Goal: Task Accomplishment & Management: Use online tool/utility

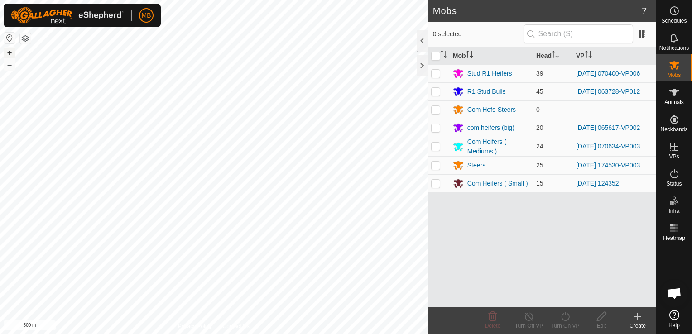
click at [5, 52] on button "+" at bounding box center [9, 53] width 11 height 11
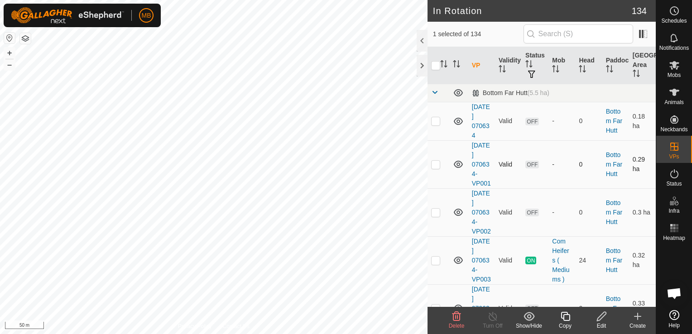
checkbox input "true"
checkbox input "false"
click at [565, 317] on icon at bounding box center [565, 316] width 11 height 11
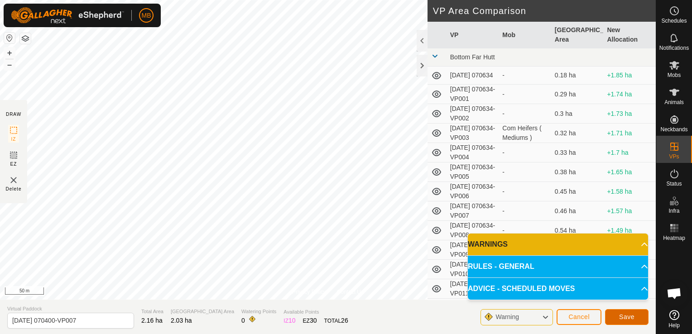
click at [637, 322] on button "Save" at bounding box center [627, 317] width 44 height 16
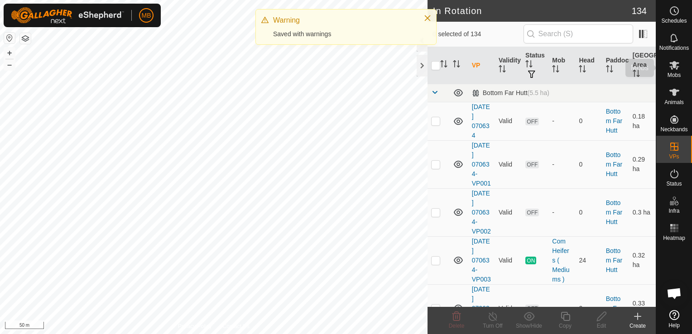
click at [670, 78] on span "Mobs" at bounding box center [674, 75] width 13 height 5
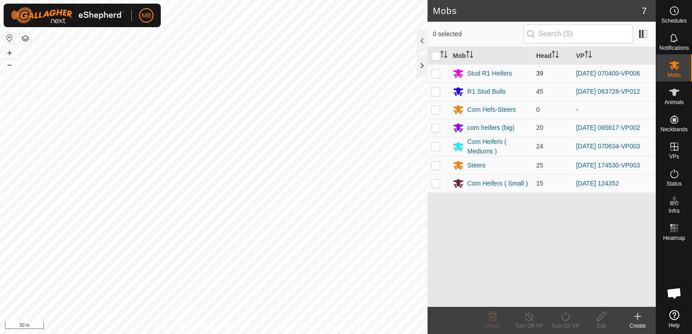
click at [439, 74] on p-checkbox at bounding box center [435, 73] width 9 height 7
checkbox input "true"
click at [567, 327] on div "Turn On VP" at bounding box center [565, 326] width 36 height 8
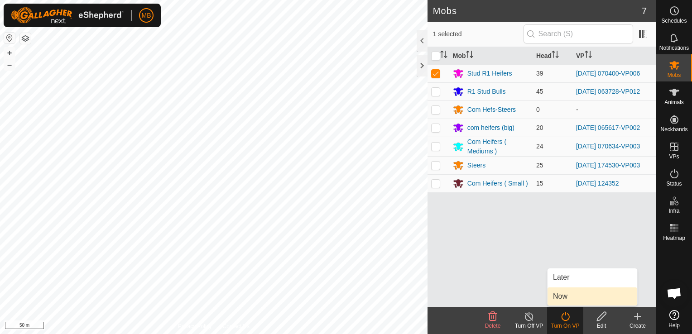
click at [567, 294] on link "Now" at bounding box center [593, 297] width 90 height 18
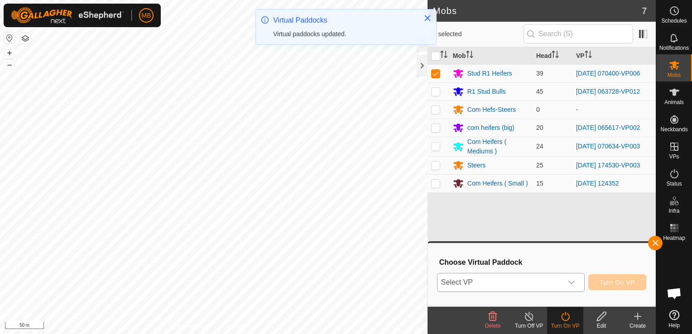
click at [571, 281] on icon "dropdown trigger" at bounding box center [572, 283] width 6 height 4
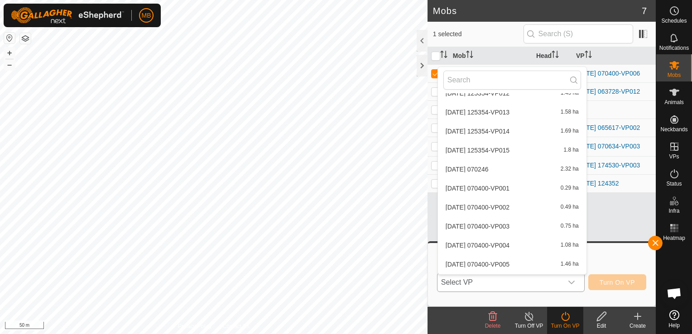
scroll to position [2064, 0]
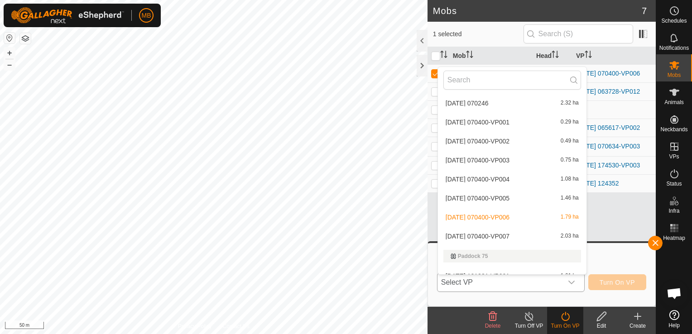
click at [542, 235] on li "[DATE] 070400-VP007 2.03 ha" at bounding box center [512, 236] width 149 height 18
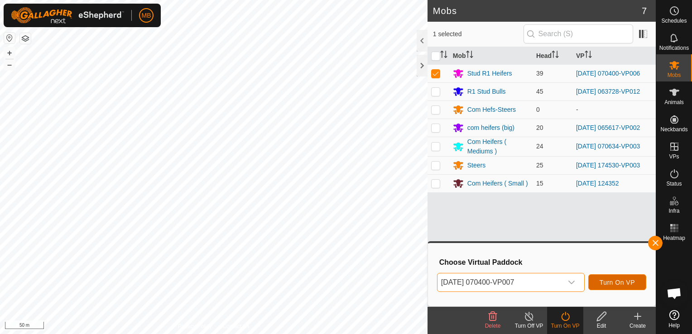
click at [610, 283] on span "Turn On VP" at bounding box center [617, 282] width 35 height 7
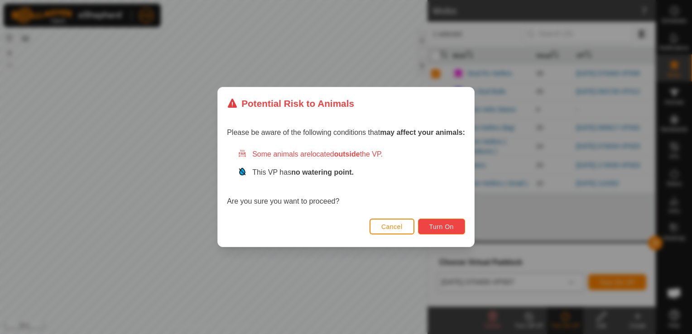
click at [454, 229] on button "Turn On" at bounding box center [441, 227] width 47 height 16
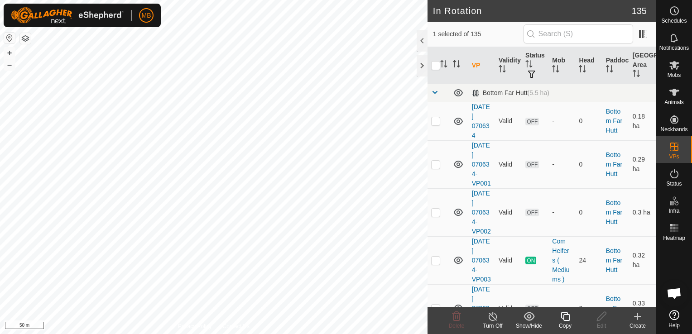
click at [563, 319] on icon at bounding box center [565, 316] width 9 height 9
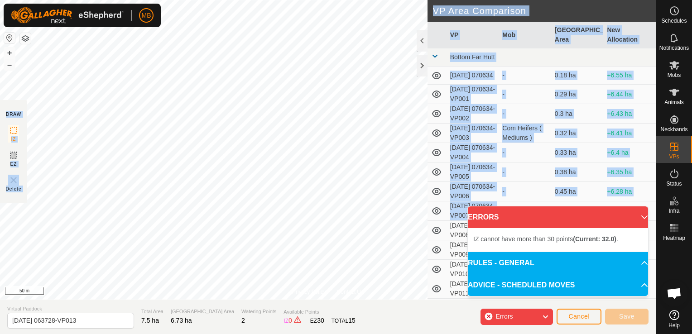
click at [355, 238] on div "Privacy Policy Contact Us Type: Inclusion Zone undefined Animal + – ⇧ i 50 m DR…" at bounding box center [328, 167] width 656 height 334
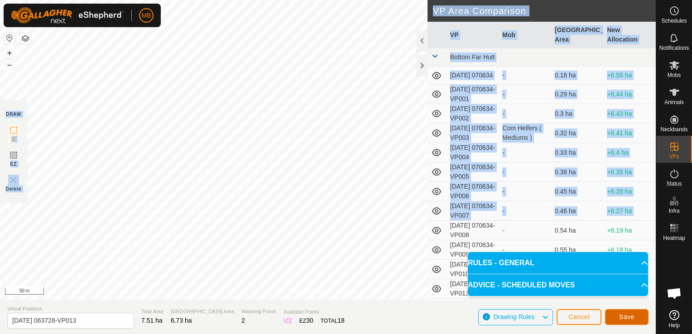
click at [626, 320] on span "Save" at bounding box center [626, 317] width 15 height 7
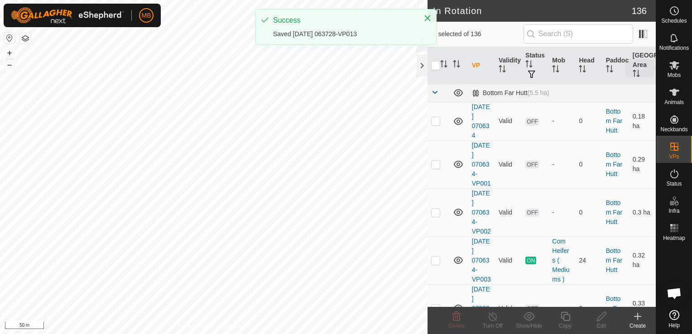
click at [675, 75] on span "Mobs" at bounding box center [674, 75] width 13 height 5
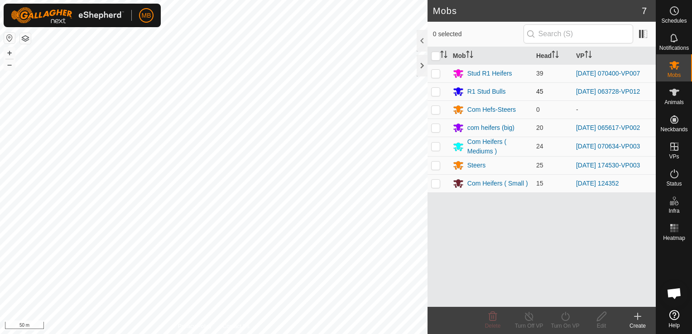
click at [430, 89] on td at bounding box center [439, 91] width 22 height 18
checkbox input "true"
click at [563, 322] on icon at bounding box center [565, 316] width 11 height 11
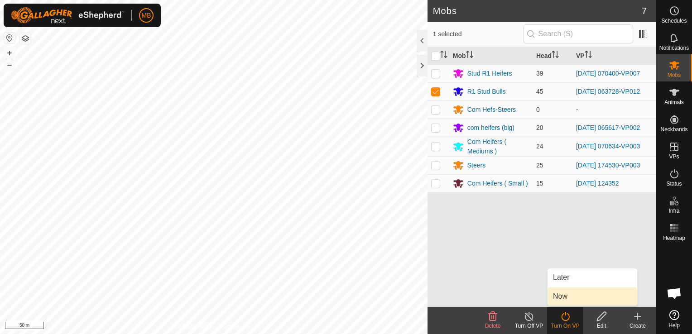
click at [575, 296] on link "Now" at bounding box center [593, 297] width 90 height 18
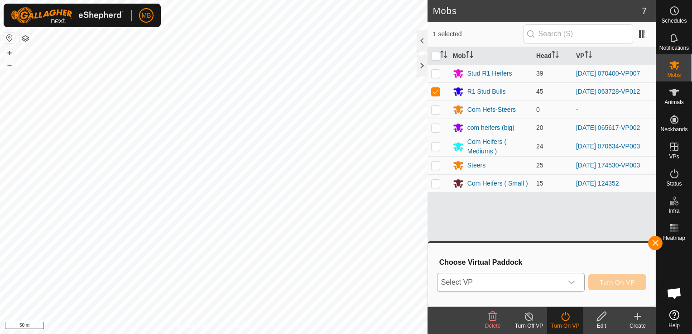
click at [578, 285] on div "dropdown trigger" at bounding box center [572, 283] width 18 height 18
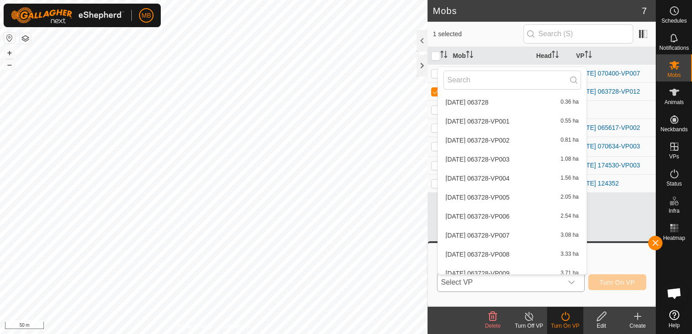
scroll to position [2573, 0]
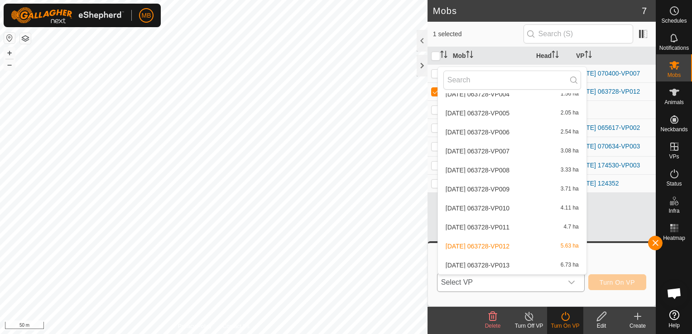
click at [556, 263] on li "[DATE] 063728-VP013 6.73 ha" at bounding box center [512, 265] width 149 height 18
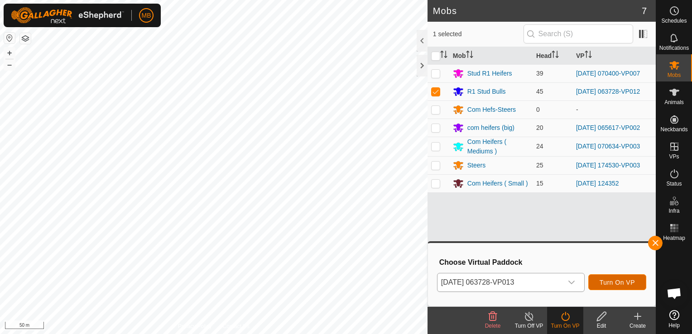
click at [620, 283] on span "Turn On VP" at bounding box center [617, 282] width 35 height 7
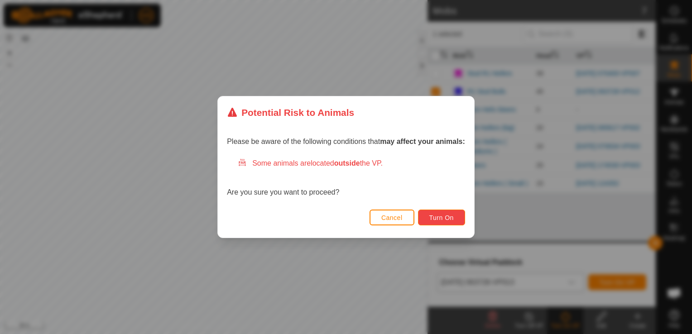
click at [443, 224] on button "Turn On" at bounding box center [441, 218] width 47 height 16
